Goal: Task Accomplishment & Management: Manage account settings

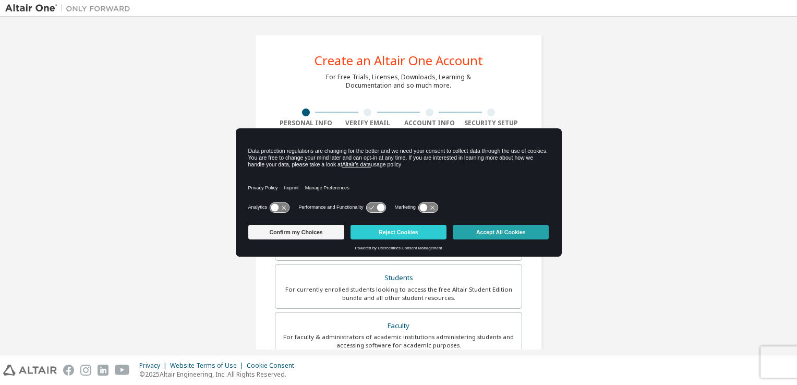
click at [482, 229] on button "Accept All Cookies" at bounding box center [500, 232] width 96 height 15
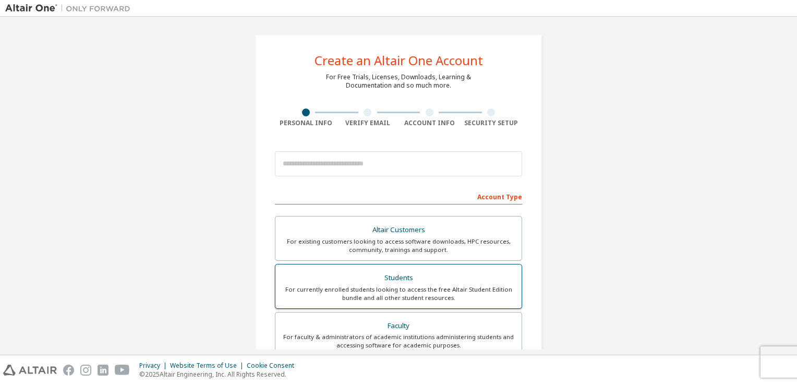
click at [392, 288] on div "For currently enrolled students looking to access the free Altair Student Editi…" at bounding box center [398, 293] width 234 height 17
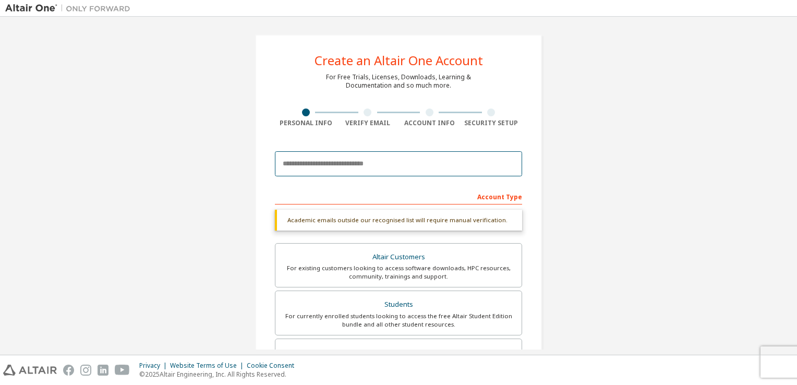
click at [392, 172] on input "email" at bounding box center [398, 163] width 247 height 25
type input "**********"
type input "*******"
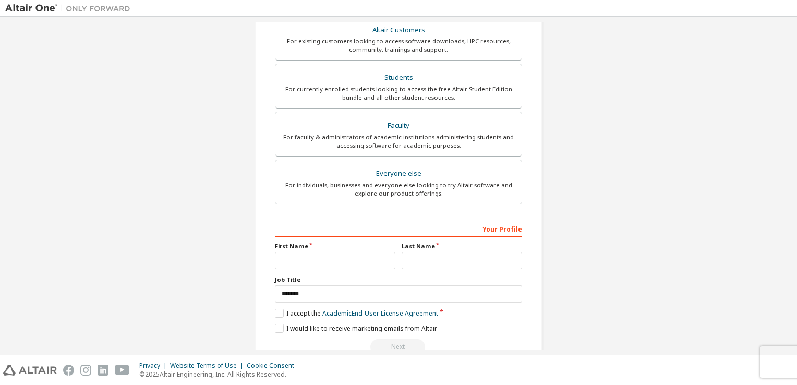
scroll to position [200, 0]
click at [340, 259] on input "text" at bounding box center [335, 259] width 120 height 17
type input "********"
type input "******"
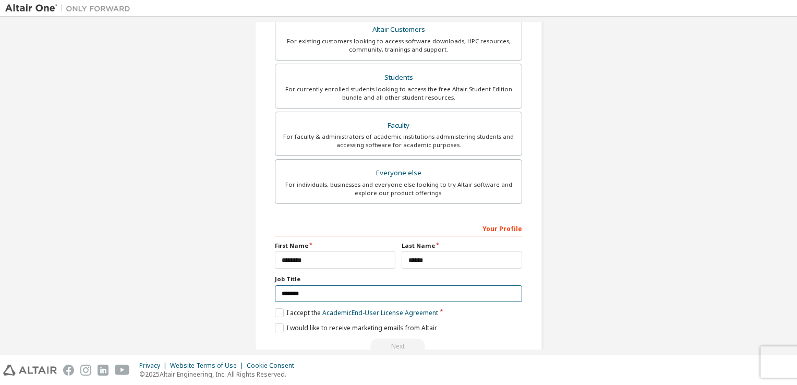
click at [300, 291] on input "*******" at bounding box center [398, 293] width 247 height 17
drag, startPoint x: 362, startPoint y: 294, endPoint x: 174, endPoint y: 288, distance: 188.8
click at [174, 288] on div "**********" at bounding box center [398, 98] width 786 height 552
type input "*******"
click at [284, 311] on label "I accept the Academic End-User License Agreement" at bounding box center [356, 312] width 163 height 9
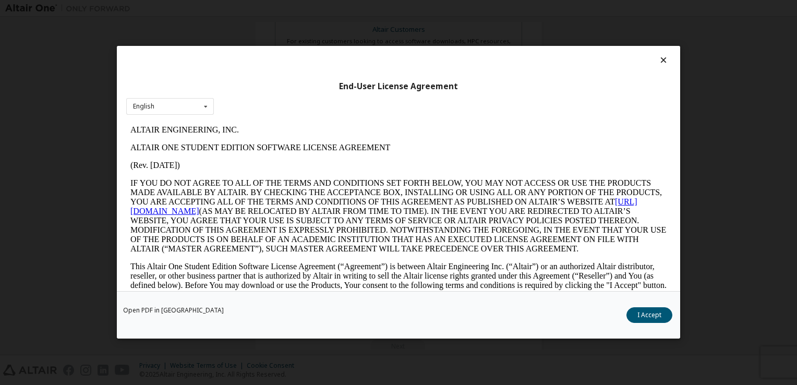
scroll to position [0, 0]
click at [665, 320] on button "I Accept" at bounding box center [649, 316] width 46 height 16
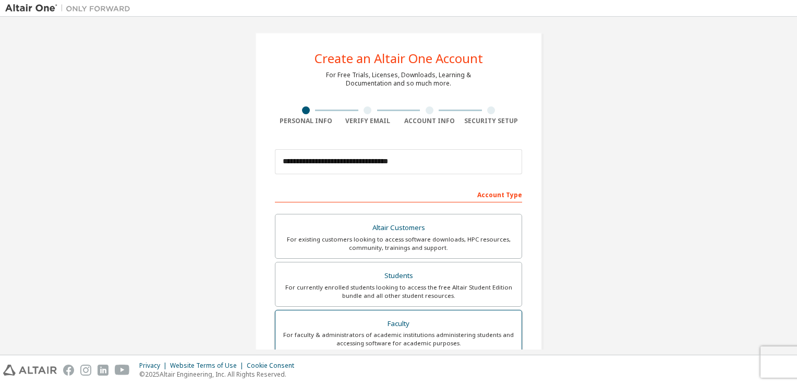
scroll to position [3, 0]
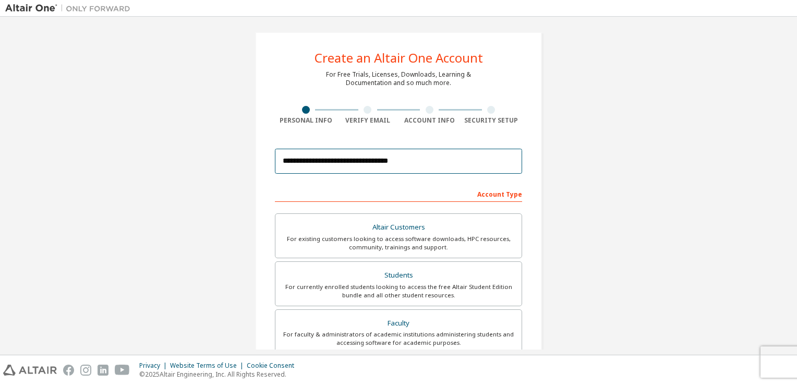
click at [434, 166] on input "**********" at bounding box center [398, 161] width 247 height 25
click at [369, 155] on input "**********" at bounding box center [398, 161] width 247 height 25
type input "**********"
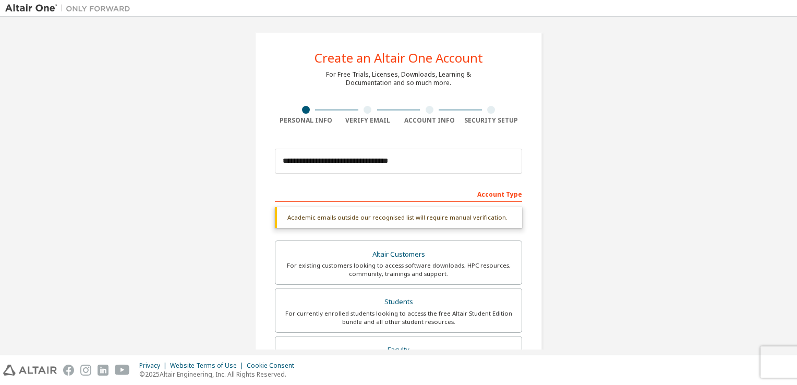
click at [596, 185] on div "**********" at bounding box center [398, 308] width 786 height 579
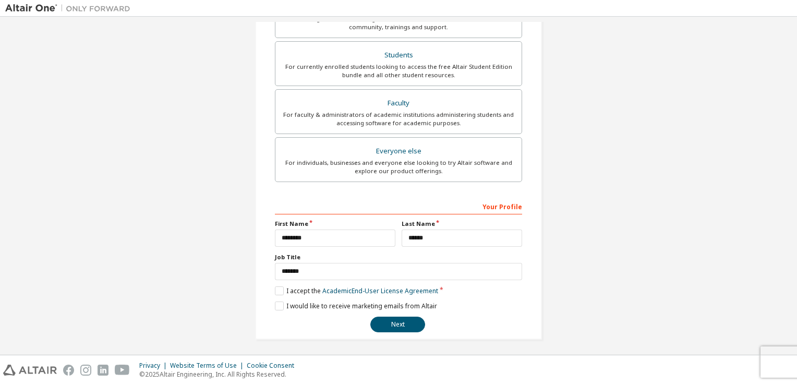
scroll to position [222, 0]
click at [395, 323] on button "Next" at bounding box center [397, 324] width 55 height 16
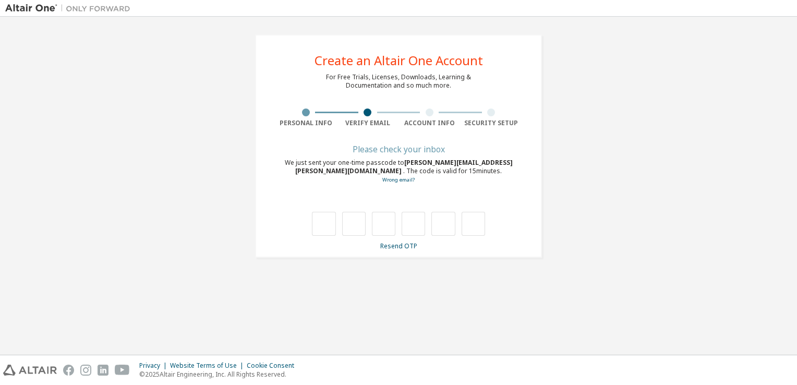
scroll to position [0, 0]
type input "*"
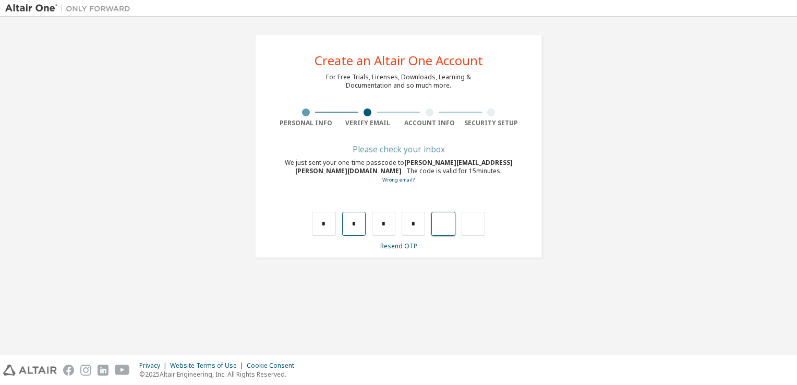
type input "*"
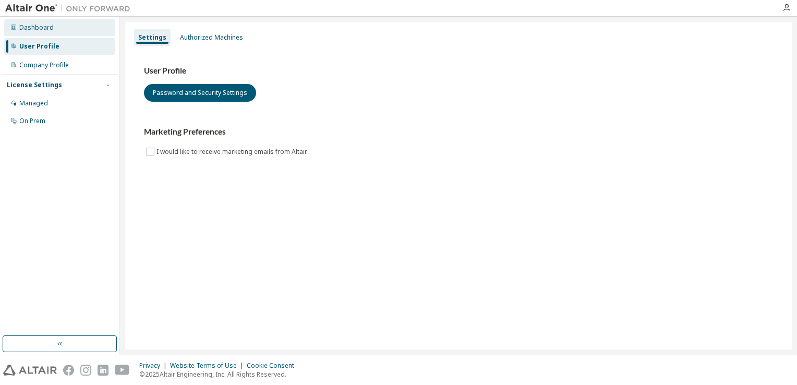
click at [52, 31] on div "Dashboard" at bounding box center [59, 27] width 111 height 17
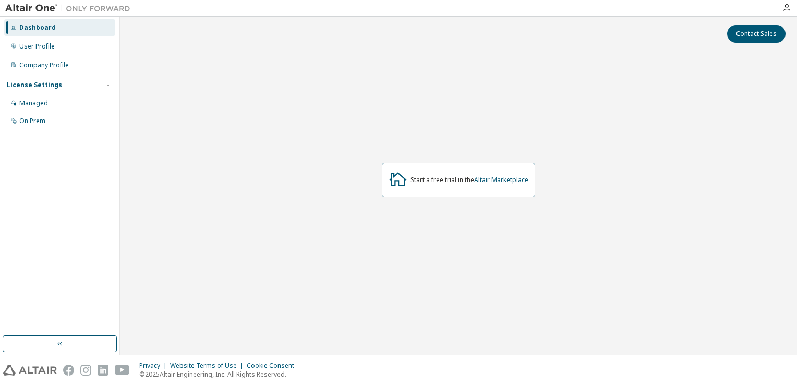
click at [521, 170] on div "Start a free trial in the Altair Marketplace" at bounding box center [458, 180] width 153 height 34
click at [513, 178] on link "Altair Marketplace" at bounding box center [501, 179] width 54 height 9
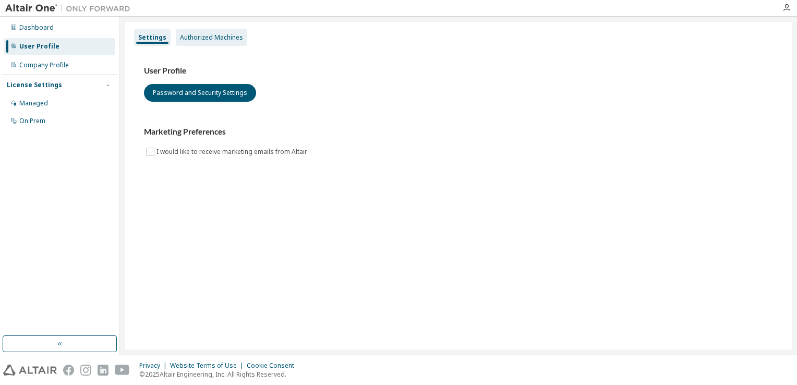
click at [217, 33] on div "Authorized Machines" at bounding box center [211, 37] width 63 height 8
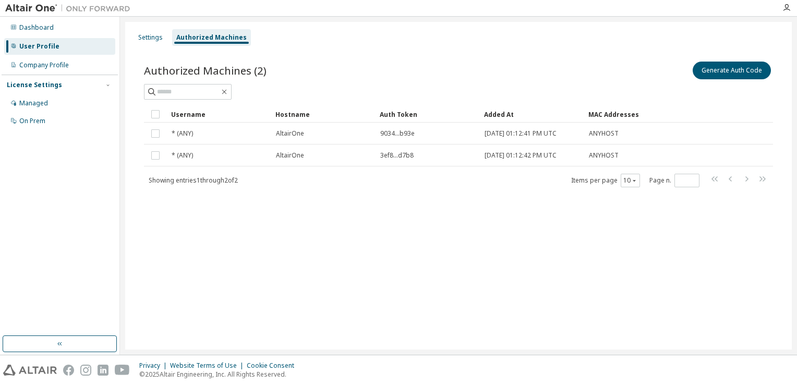
click at [75, 82] on div "License Settings" at bounding box center [60, 84] width 106 height 9
click at [63, 67] on div "Company Profile" at bounding box center [44, 65] width 50 height 8
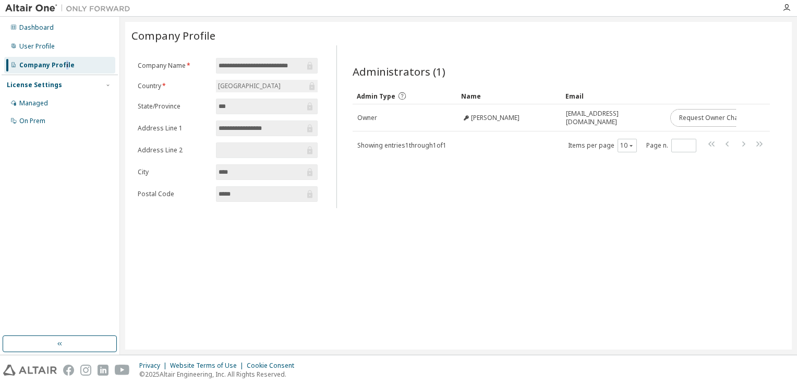
drag, startPoint x: 680, startPoint y: 110, endPoint x: 523, endPoint y: 172, distance: 168.2
click at [523, 172] on div "Administrators (1) Clear Load Save Save As Field Operator Value Select filter S…" at bounding box center [561, 130] width 442 height 156
click at [52, 44] on div "User Profile" at bounding box center [36, 46] width 35 height 8
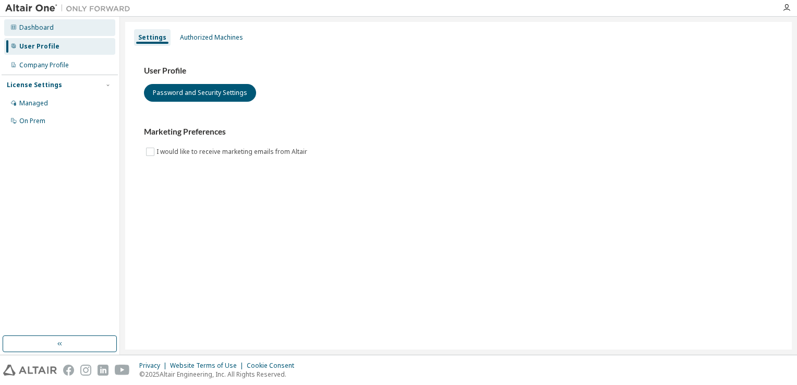
click at [50, 27] on div "Dashboard" at bounding box center [36, 27] width 34 height 8
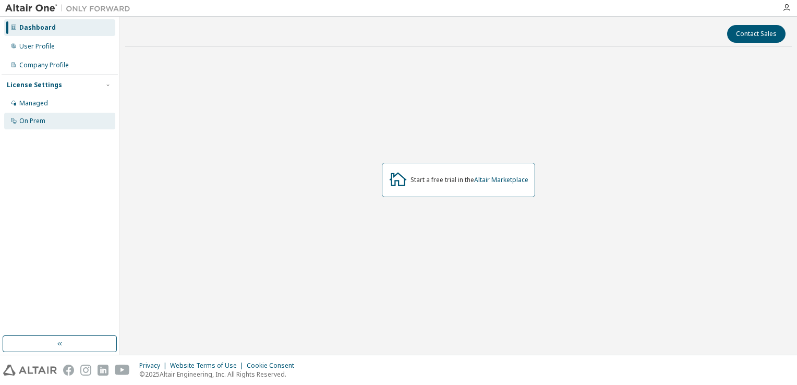
click at [35, 121] on div "On Prem" at bounding box center [32, 121] width 26 height 8
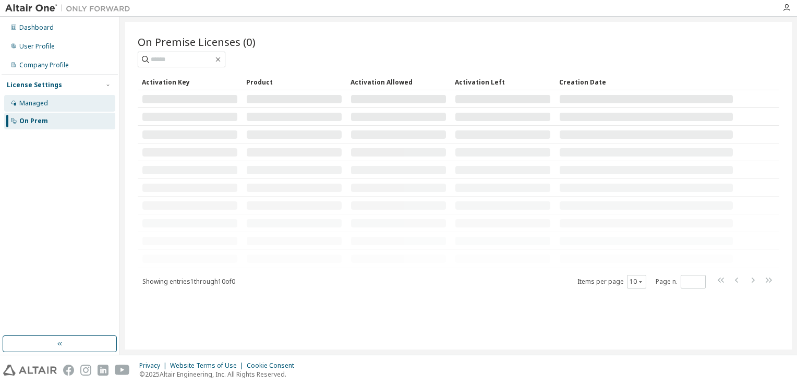
click at [45, 103] on div "Managed" at bounding box center [33, 103] width 29 height 8
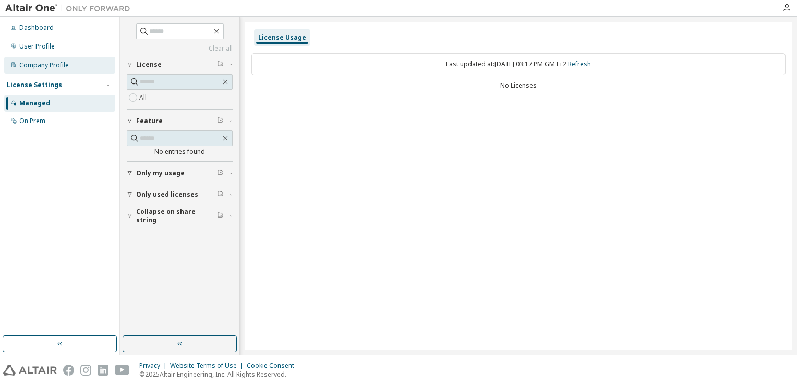
click at [75, 60] on div "Company Profile" at bounding box center [59, 65] width 111 height 17
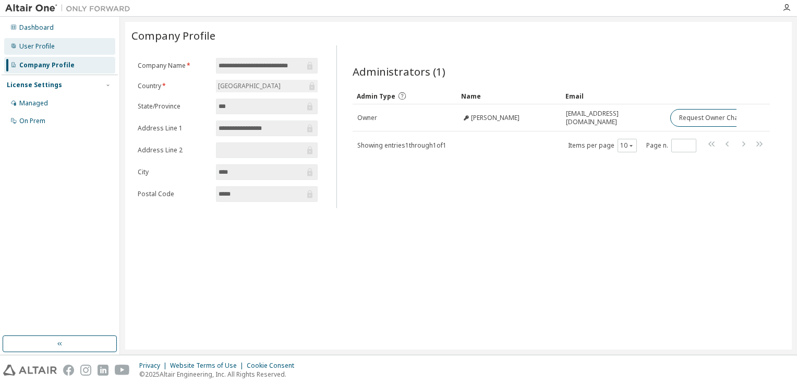
click at [65, 44] on div "User Profile" at bounding box center [59, 46] width 111 height 17
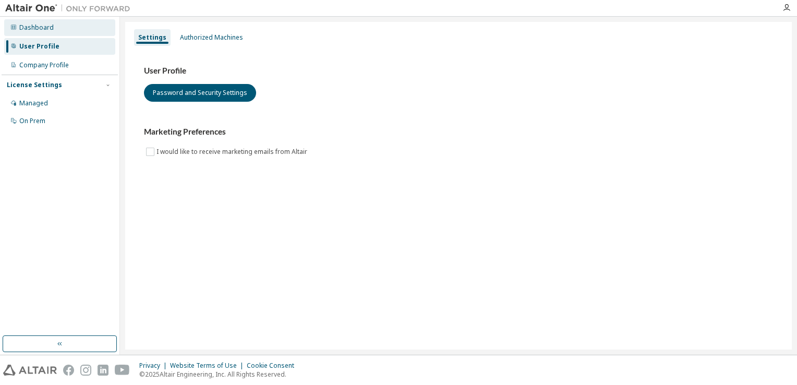
click at [76, 33] on div "Dashboard" at bounding box center [59, 27] width 111 height 17
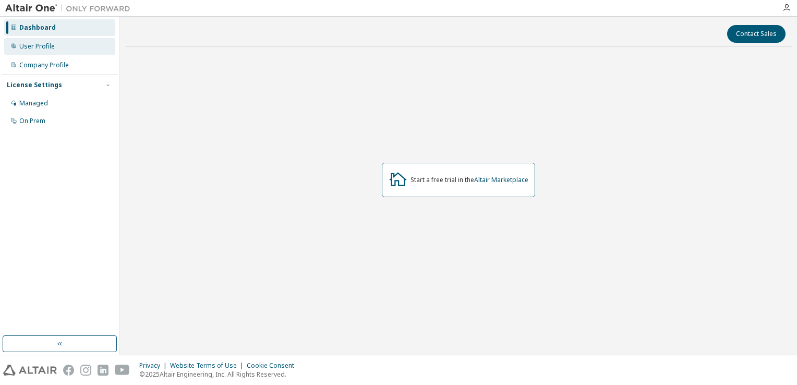
click at [71, 50] on div "User Profile" at bounding box center [59, 46] width 111 height 17
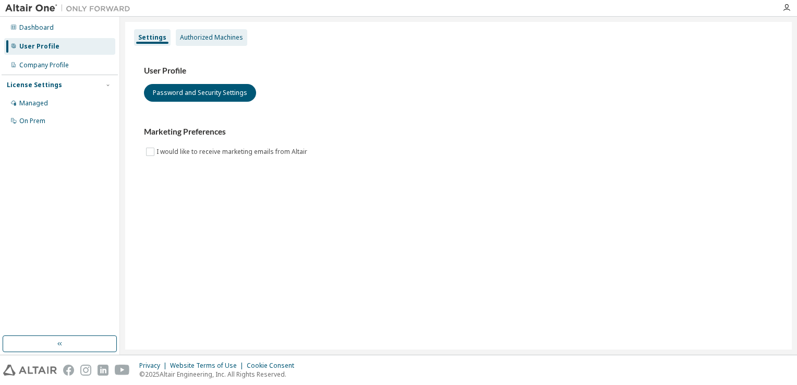
click at [217, 39] on div "Authorized Machines" at bounding box center [211, 37] width 63 height 8
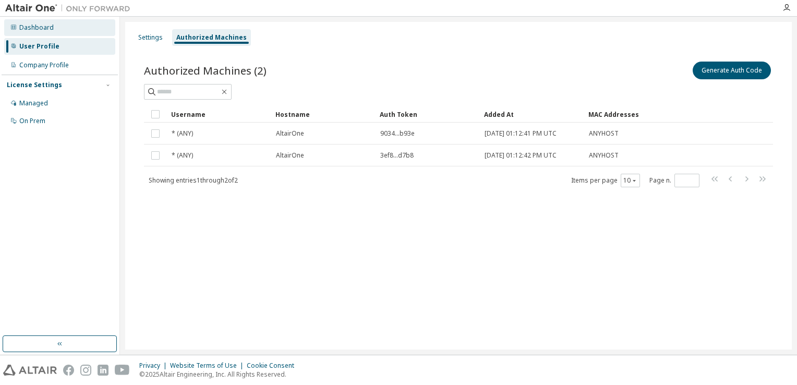
click at [45, 35] on div "Dashboard" at bounding box center [59, 27] width 111 height 17
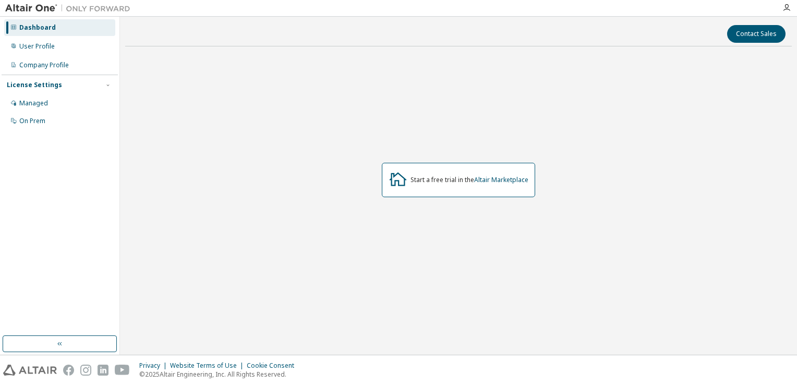
click at [786, 15] on div at bounding box center [786, 8] width 21 height 16
click at [790, 5] on div at bounding box center [786, 8] width 21 height 8
click at [789, 5] on icon "button" at bounding box center [786, 8] width 8 height 8
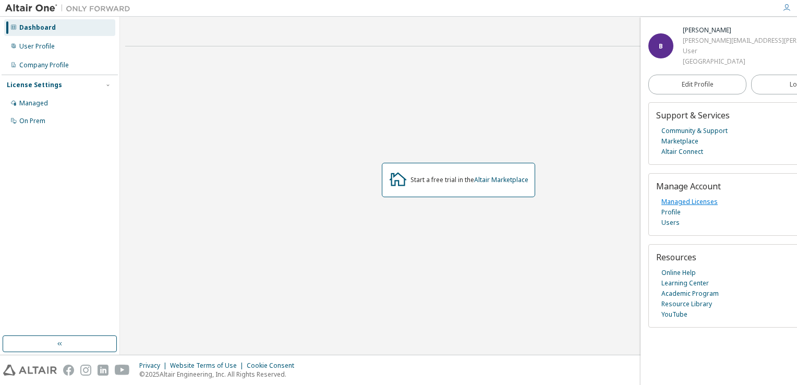
click at [704, 199] on link "Managed Licenses" at bounding box center [689, 202] width 56 height 10
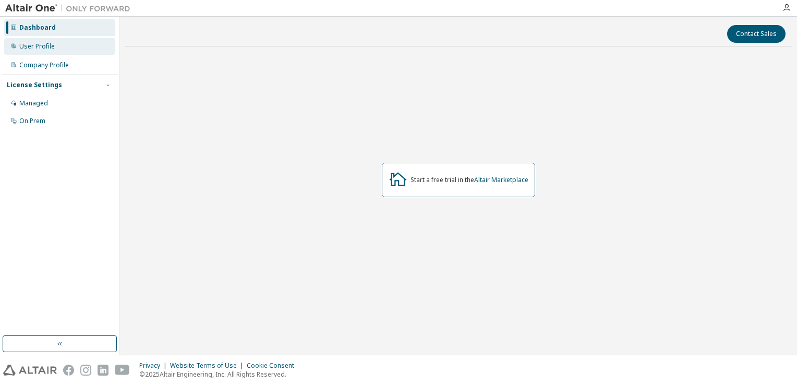
click at [44, 43] on div "User Profile" at bounding box center [36, 46] width 35 height 8
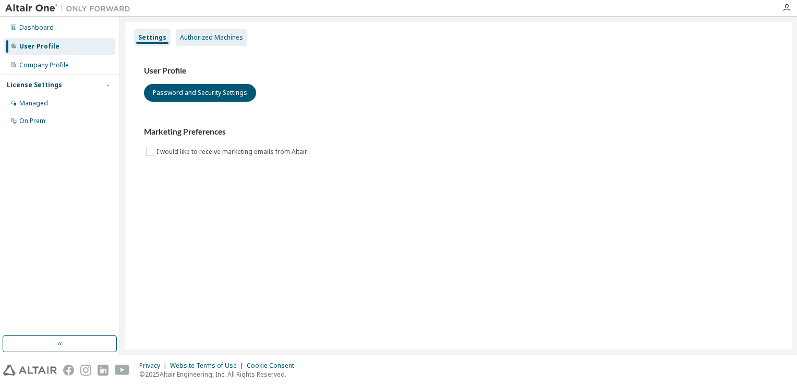
click at [216, 36] on div "Authorized Machines" at bounding box center [211, 37] width 63 height 8
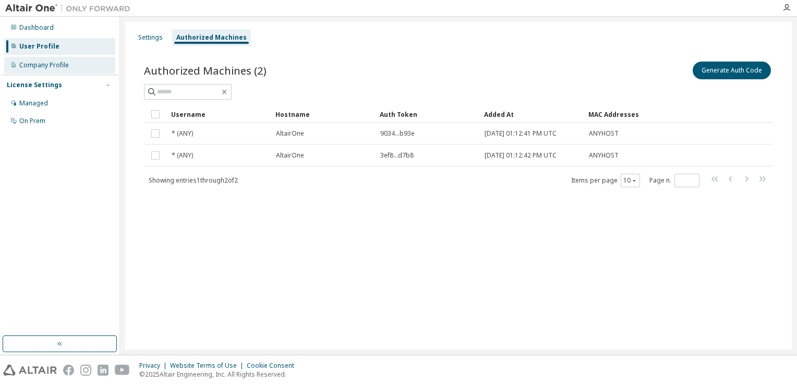
click at [48, 72] on div "Company Profile" at bounding box center [59, 65] width 111 height 17
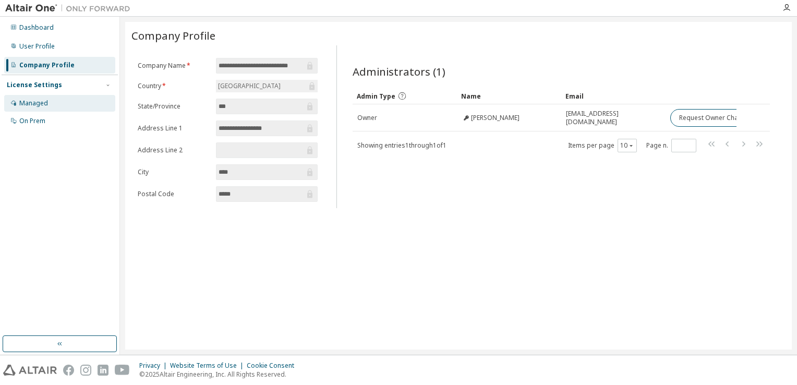
click at [43, 104] on div "Managed" at bounding box center [33, 103] width 29 height 8
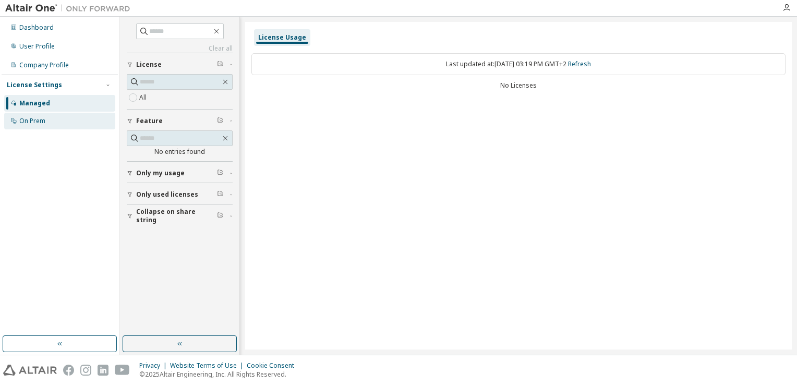
click at [44, 122] on div "On Prem" at bounding box center [32, 121] width 26 height 8
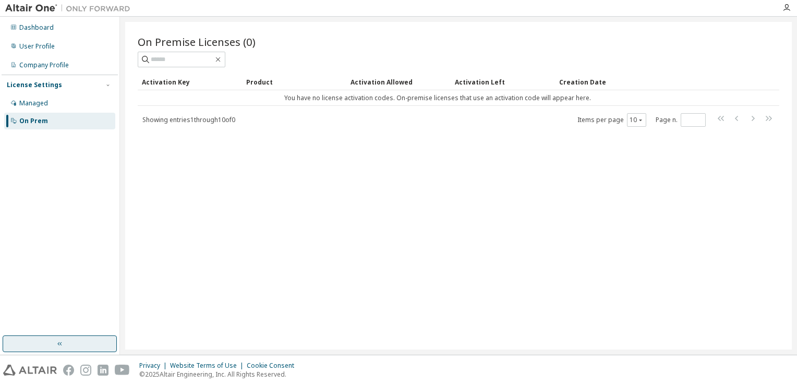
click at [69, 343] on button "button" at bounding box center [60, 343] width 114 height 17
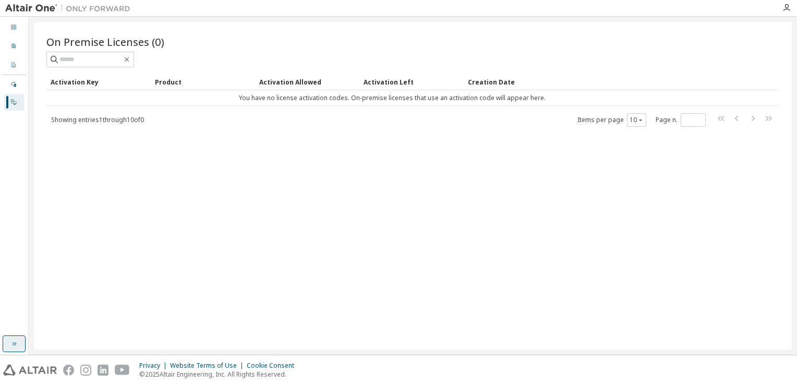
click at [14, 343] on icon "button" at bounding box center [15, 344] width 4 height 4
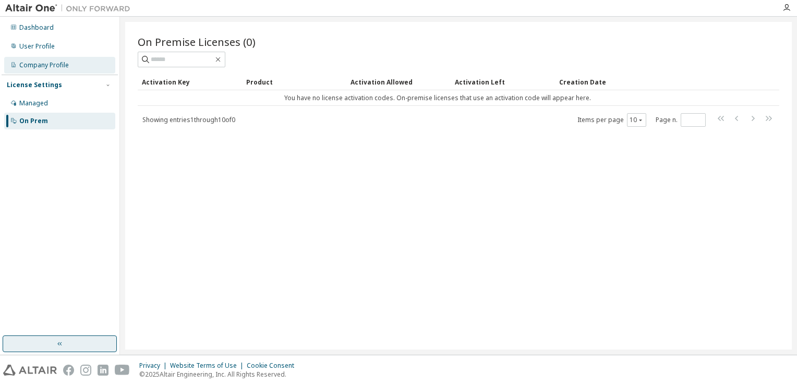
click at [50, 68] on div "Company Profile" at bounding box center [44, 65] width 50 height 8
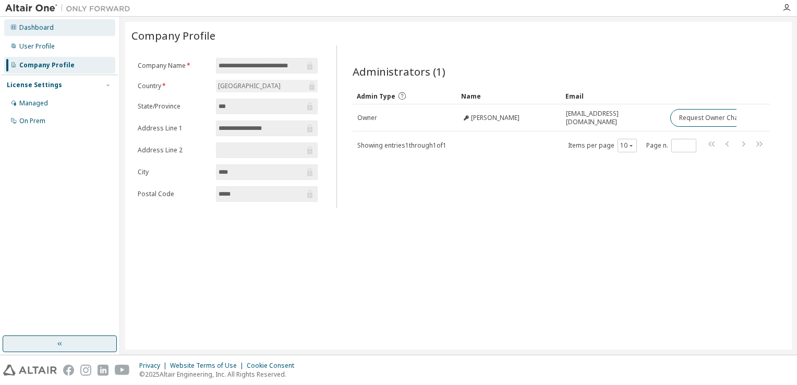
click at [64, 30] on div "Dashboard" at bounding box center [59, 27] width 111 height 17
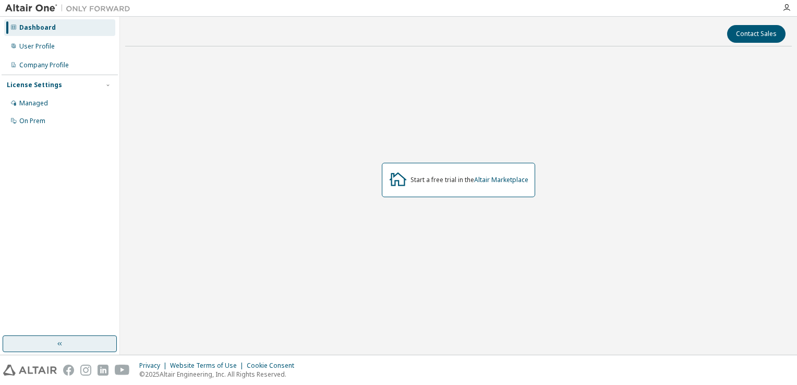
click at [512, 174] on div "Start a free trial in the Altair Marketplace" at bounding box center [458, 180] width 153 height 34
click at [510, 178] on link "Altair Marketplace" at bounding box center [501, 179] width 54 height 9
